Goal: Find specific page/section: Find specific page/section

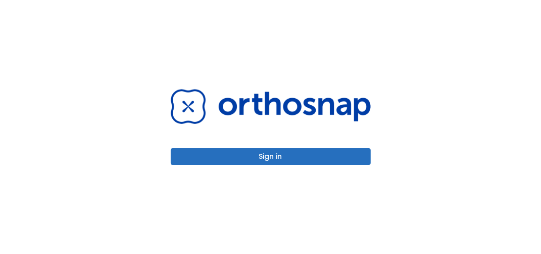
click at [252, 157] on button "Sign in" at bounding box center [271, 156] width 200 height 17
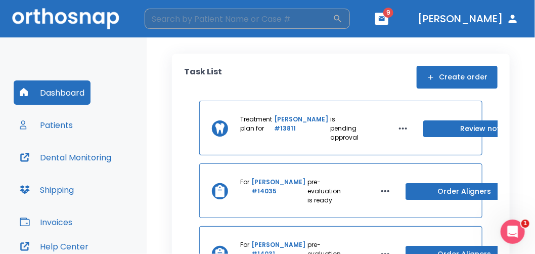
click at [228, 23] on input "search" at bounding box center [239, 19] width 188 height 20
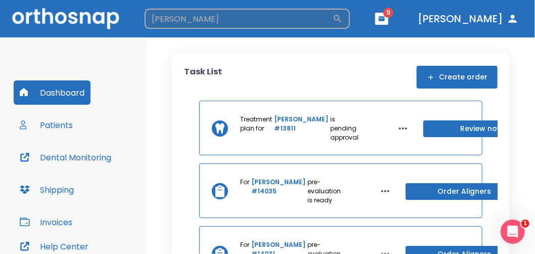
type input "[PERSON_NAME]"
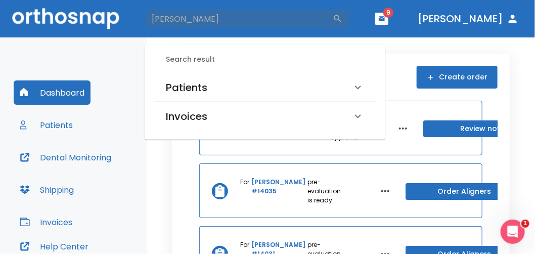
click at [233, 90] on div "Patients" at bounding box center [259, 87] width 186 height 16
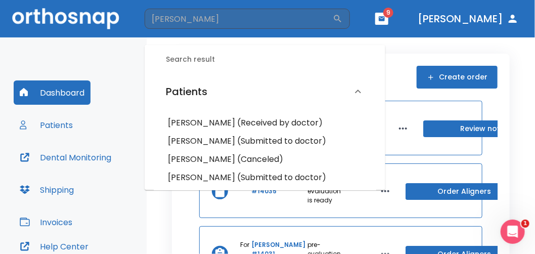
click at [222, 120] on h6 "[PERSON_NAME] (Received by doctor)" at bounding box center [265, 123] width 194 height 14
